Goal: Task Accomplishment & Management: Complete application form

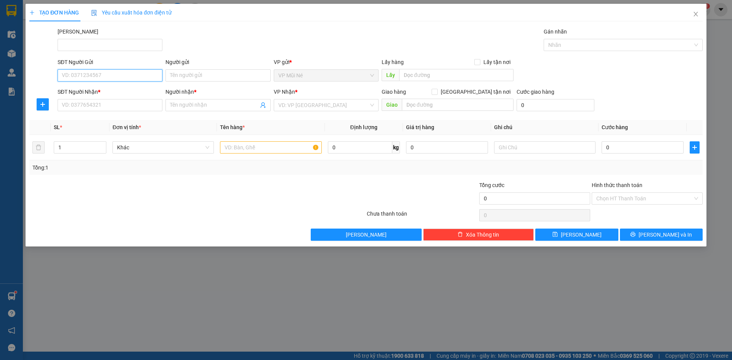
click at [94, 76] on input "SĐT Người Gửi" at bounding box center [110, 75] width 105 height 12
type input "0913998578"
click at [97, 90] on div "0913998578 - CÔ ÂN" at bounding box center [110, 91] width 96 height 8
type input "CÔ ÂN"
type input "0946534956"
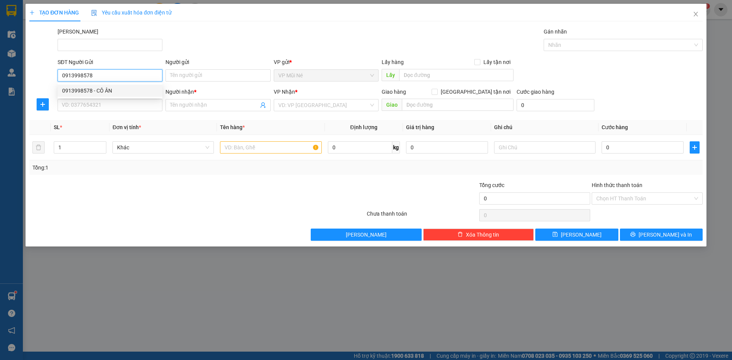
type input "A TRỌNG"
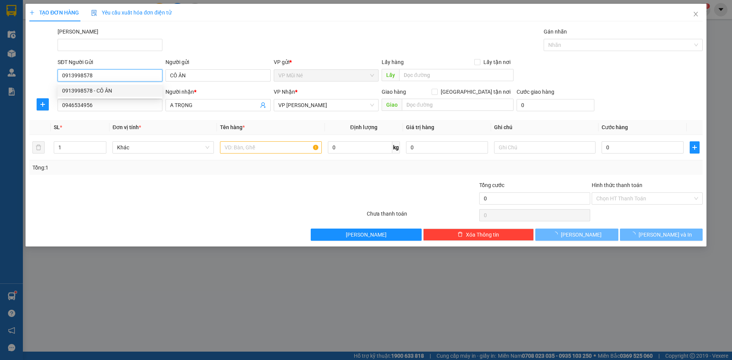
type input "40.000"
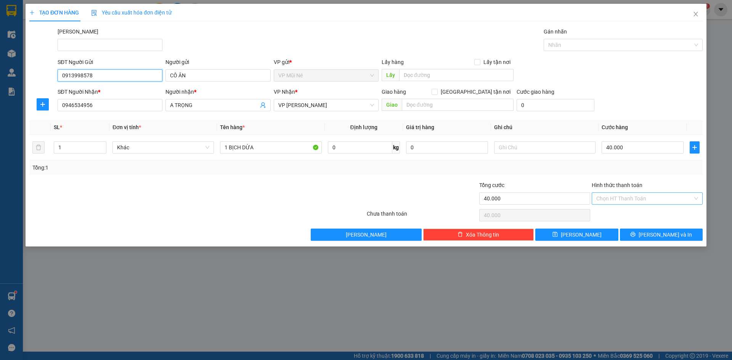
type input "0913998578"
click at [623, 201] on input "Hình thức thanh toán" at bounding box center [644, 198] width 96 height 11
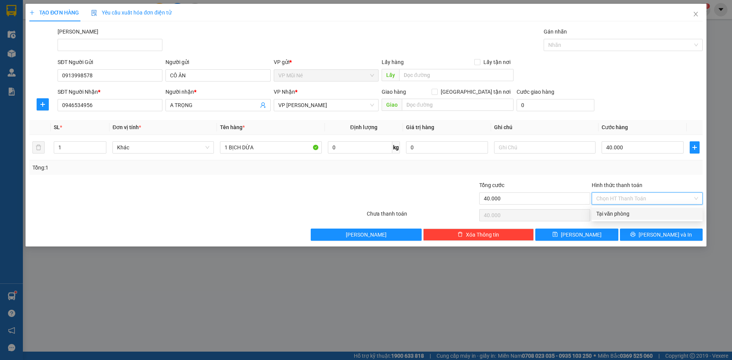
click at [622, 212] on div "Tại văn phòng" at bounding box center [647, 214] width 102 height 8
type input "0"
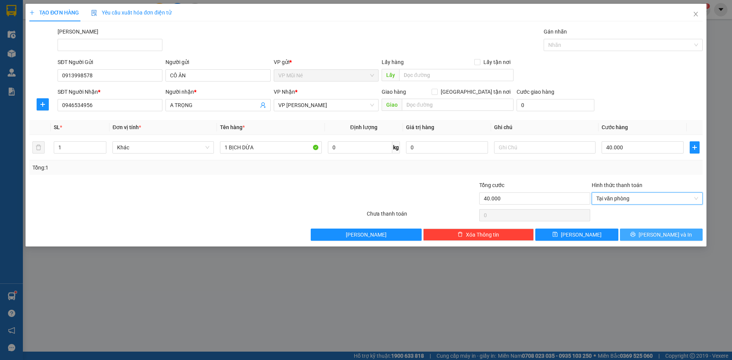
click at [636, 232] on icon "printer" at bounding box center [633, 234] width 5 height 5
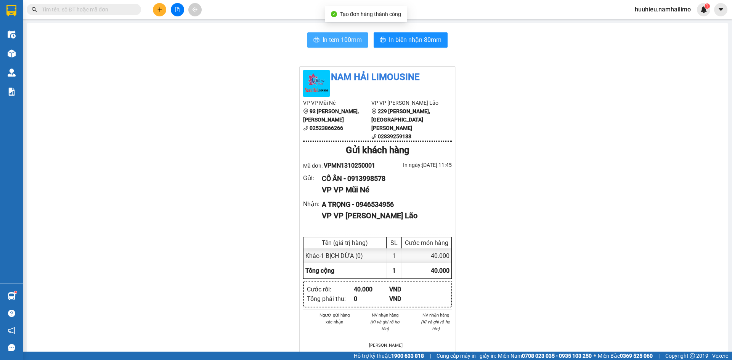
click at [347, 43] on span "In tem 100mm" at bounding box center [342, 40] width 39 height 10
